Goal: Information Seeking & Learning: Learn about a topic

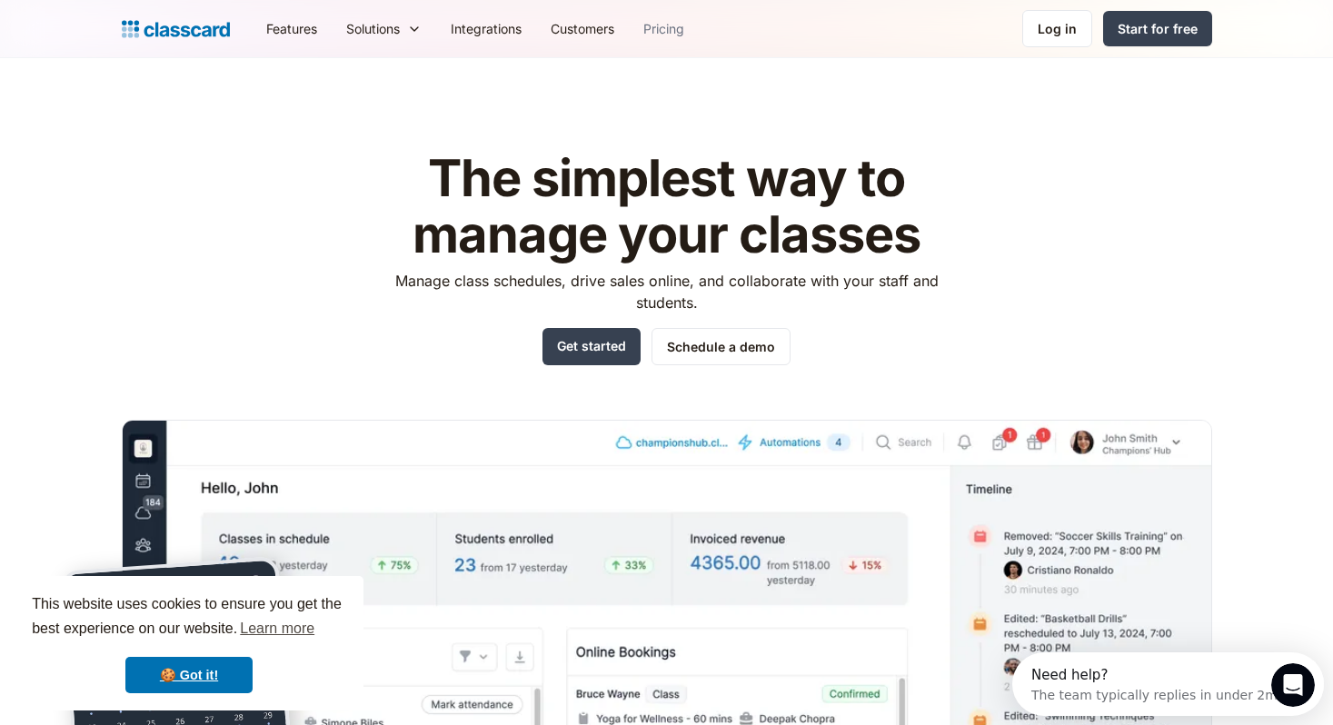
click at [670, 39] on link "Pricing" at bounding box center [664, 28] width 70 height 41
